Goal: Navigation & Orientation: Understand site structure

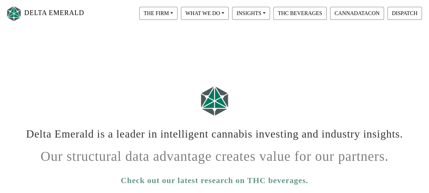
scroll to position [8, 0]
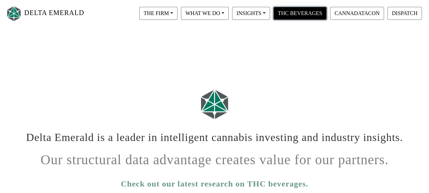
click at [293, 14] on button "THC BEVERAGES" at bounding box center [299, 13] width 53 height 13
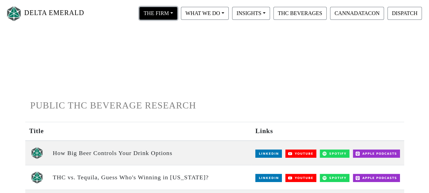
click at [160, 16] on button "THE FIRM" at bounding box center [158, 13] width 38 height 13
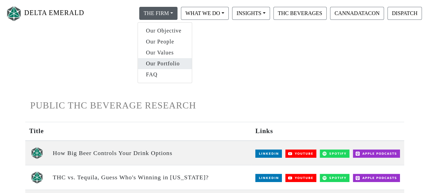
click at [163, 63] on link "Our Portfolio" at bounding box center [165, 63] width 54 height 11
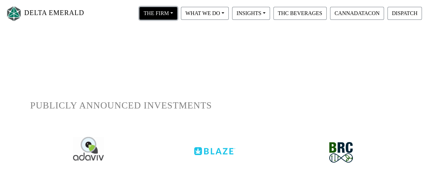
click at [166, 13] on button "THE FIRM" at bounding box center [158, 13] width 38 height 13
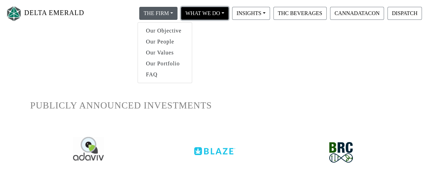
click at [213, 12] on button "WHAT WE DO" at bounding box center [205, 13] width 48 height 13
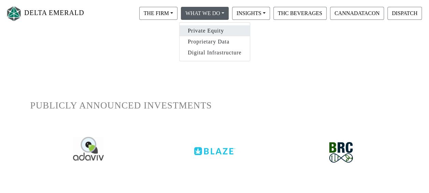
click at [213, 31] on link "Private Equity" at bounding box center [215, 30] width 70 height 11
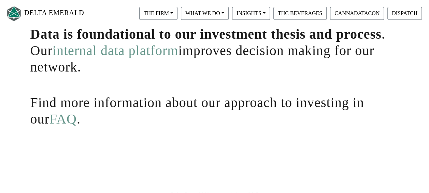
scroll to position [163, 0]
click at [132, 55] on link "internal data platform" at bounding box center [116, 50] width 126 height 15
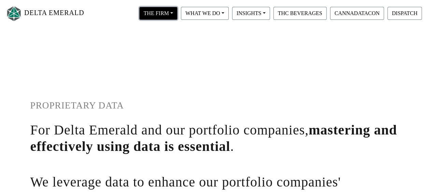
click at [171, 16] on button "THE FIRM" at bounding box center [158, 13] width 38 height 13
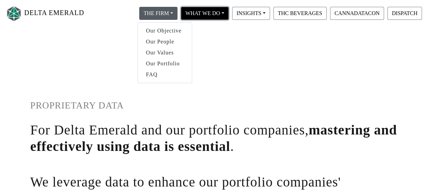
click at [203, 15] on button "WHAT WE DO" at bounding box center [205, 13] width 48 height 13
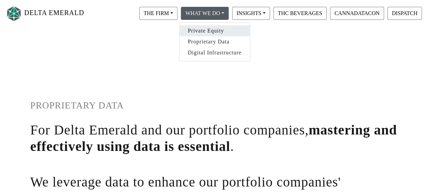
click at [204, 28] on link "Private Equity" at bounding box center [215, 30] width 70 height 11
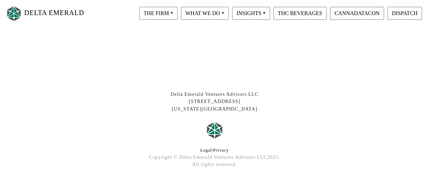
scroll to position [218, 0]
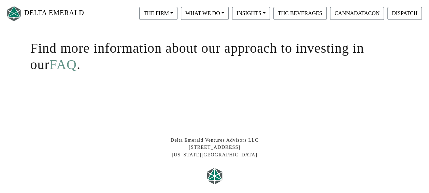
click at [49, 68] on link "FAQ" at bounding box center [62, 64] width 27 height 15
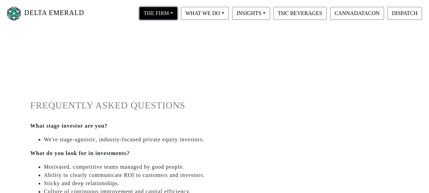
click at [171, 11] on button "THE FIRM" at bounding box center [158, 13] width 38 height 13
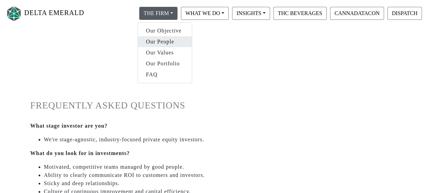
click at [170, 39] on link "Our People" at bounding box center [165, 41] width 54 height 11
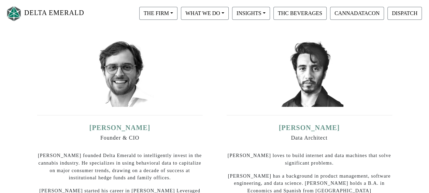
scroll to position [104, 0]
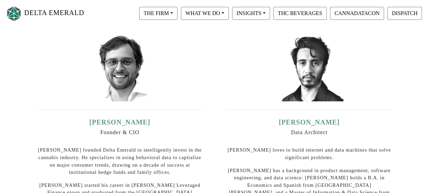
click at [170, 39] on div "[PERSON_NAME] Founder & CIO [PERSON_NAME] founded Delta Emerald to intelligentl…" at bounding box center [119, 128] width 179 height 204
